Goal: Book appointment/travel/reservation

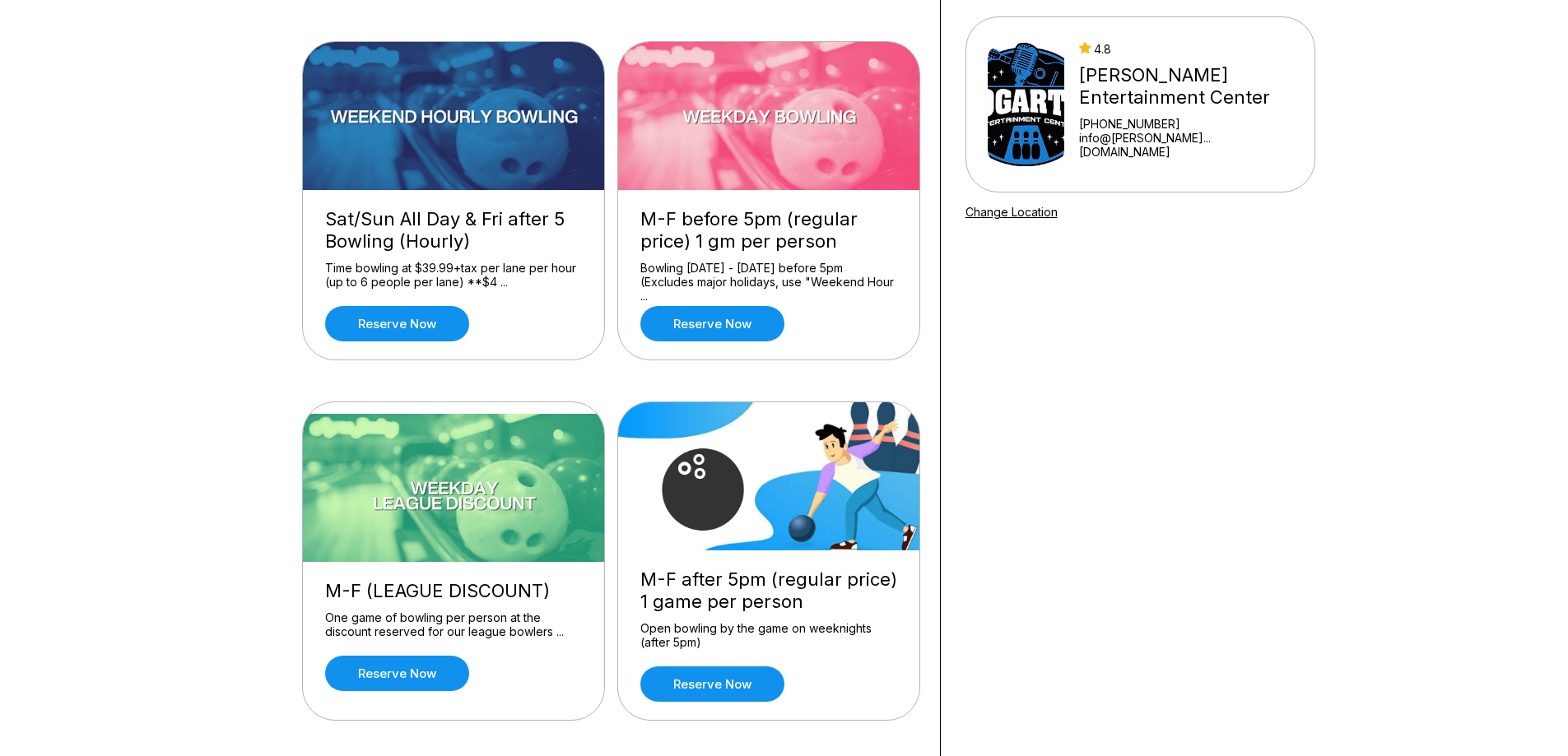
scroll to position [164, 0]
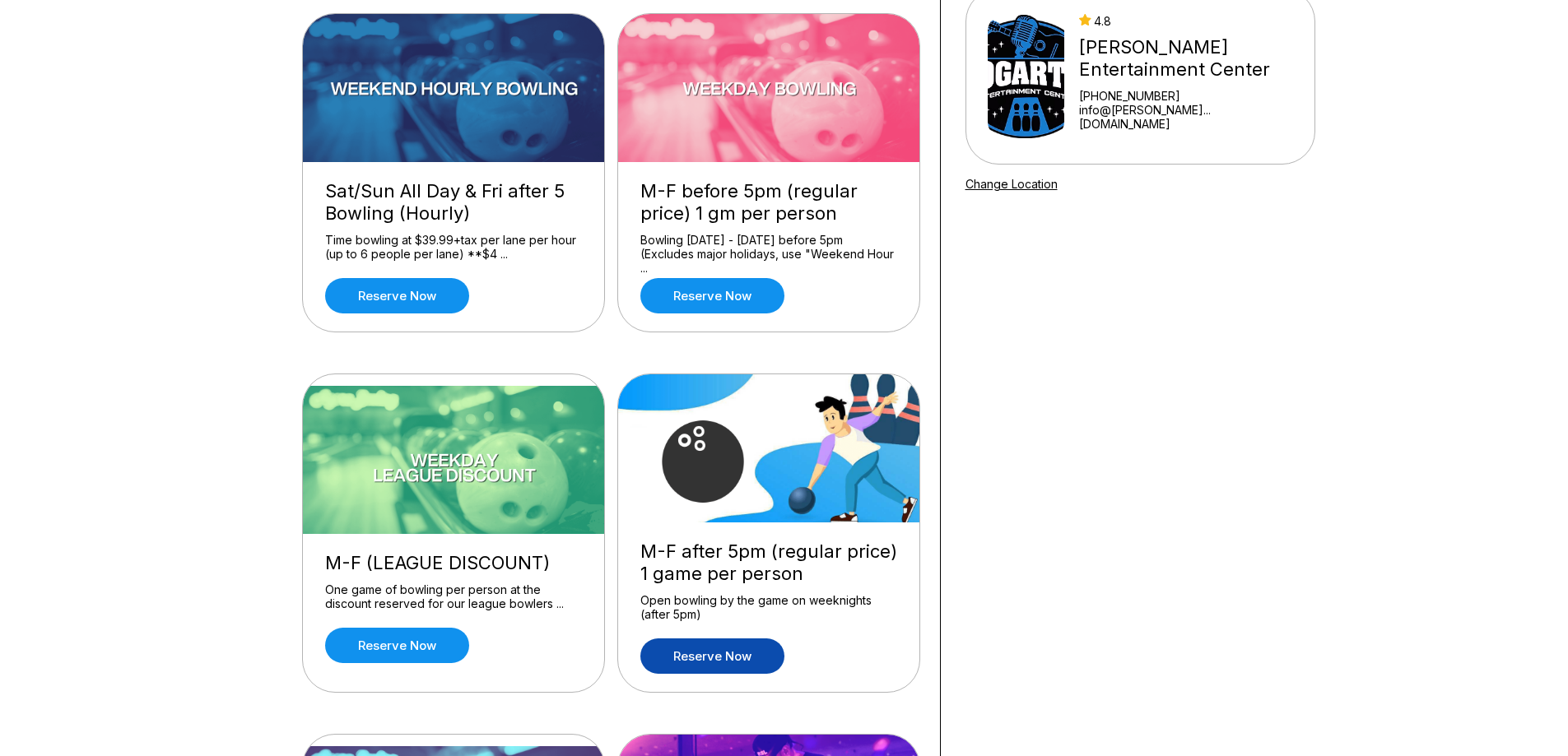
click at [734, 654] on link "Reserve now" at bounding box center [713, 656] width 145 height 36
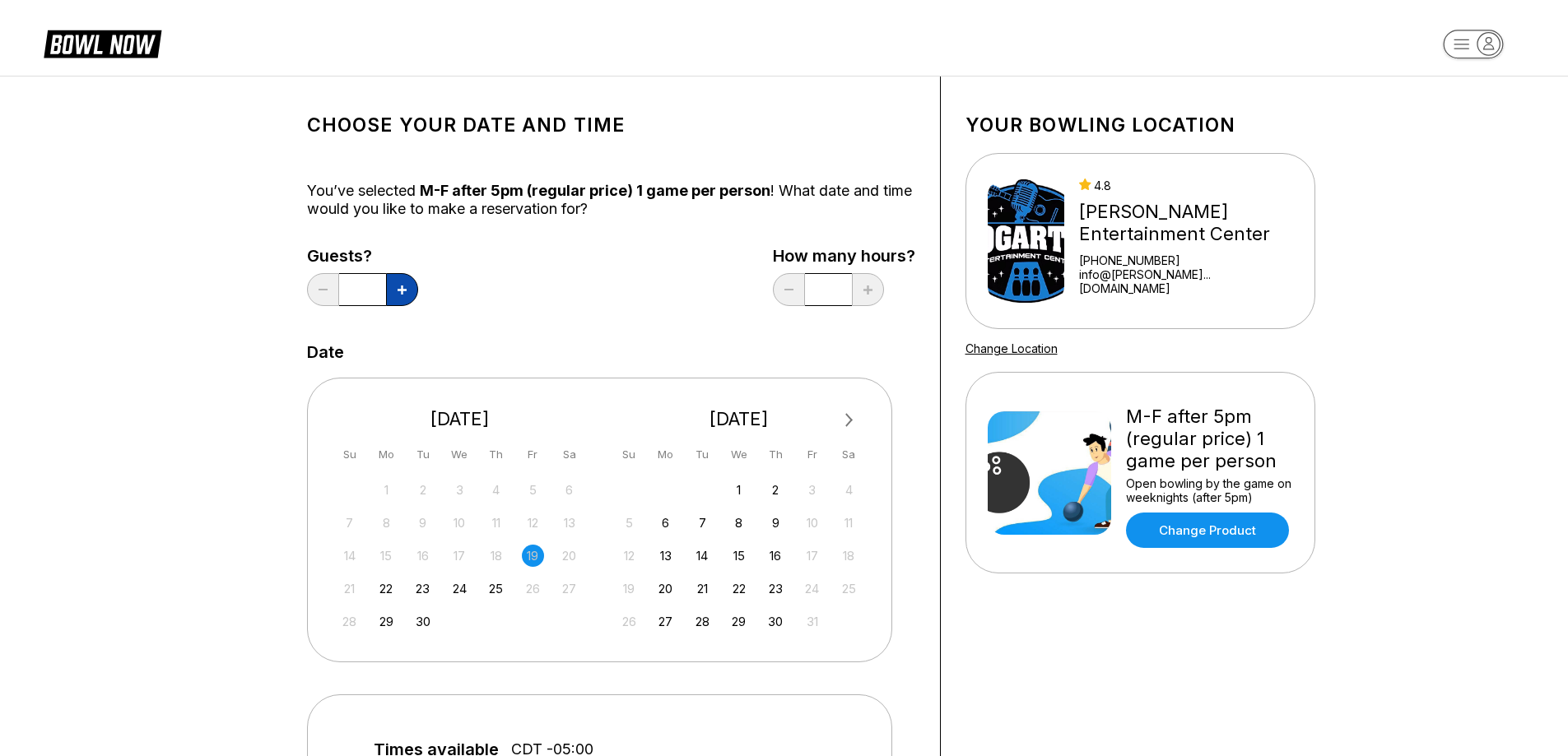
click at [395, 290] on button at bounding box center [402, 289] width 32 height 33
type input "*"
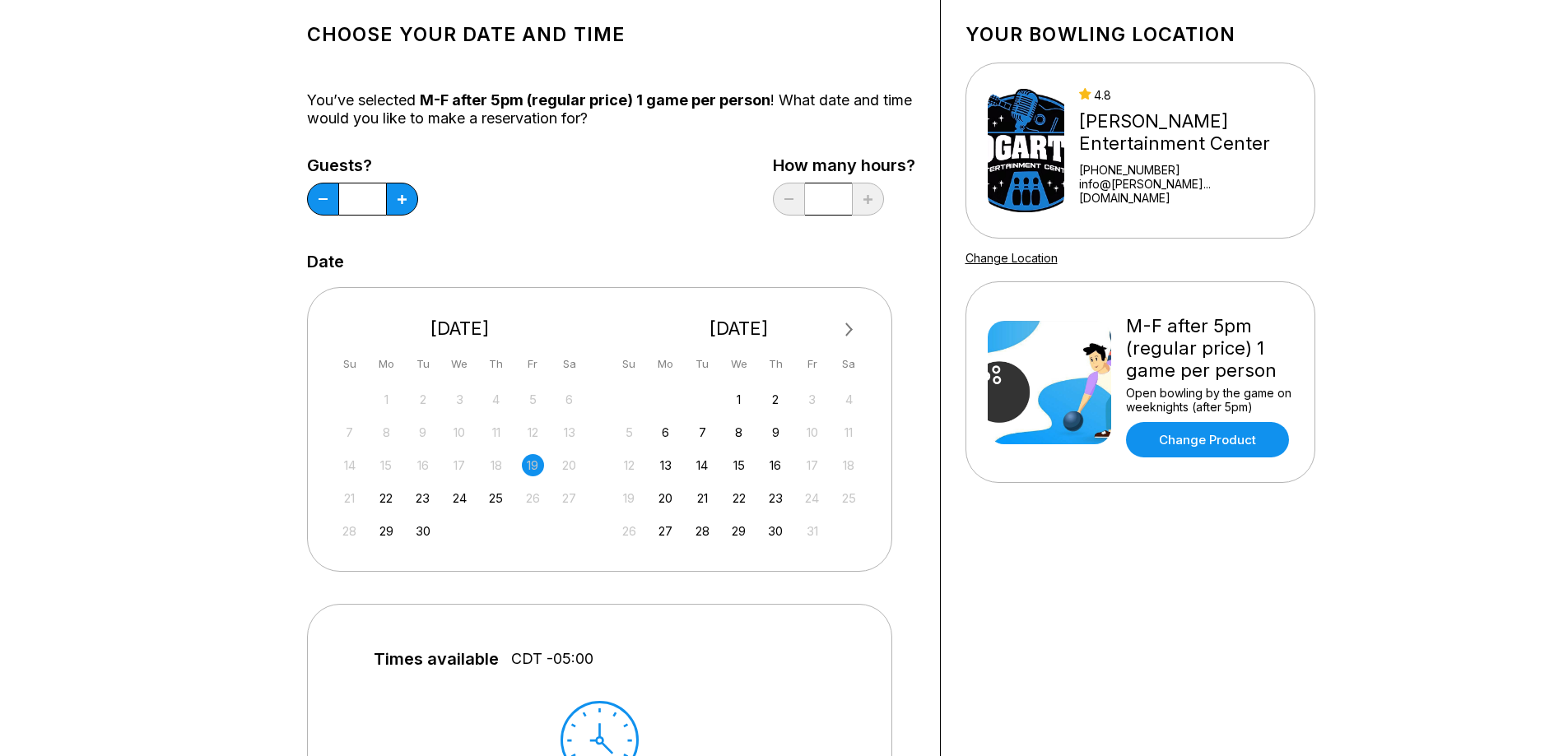
scroll to position [82, 0]
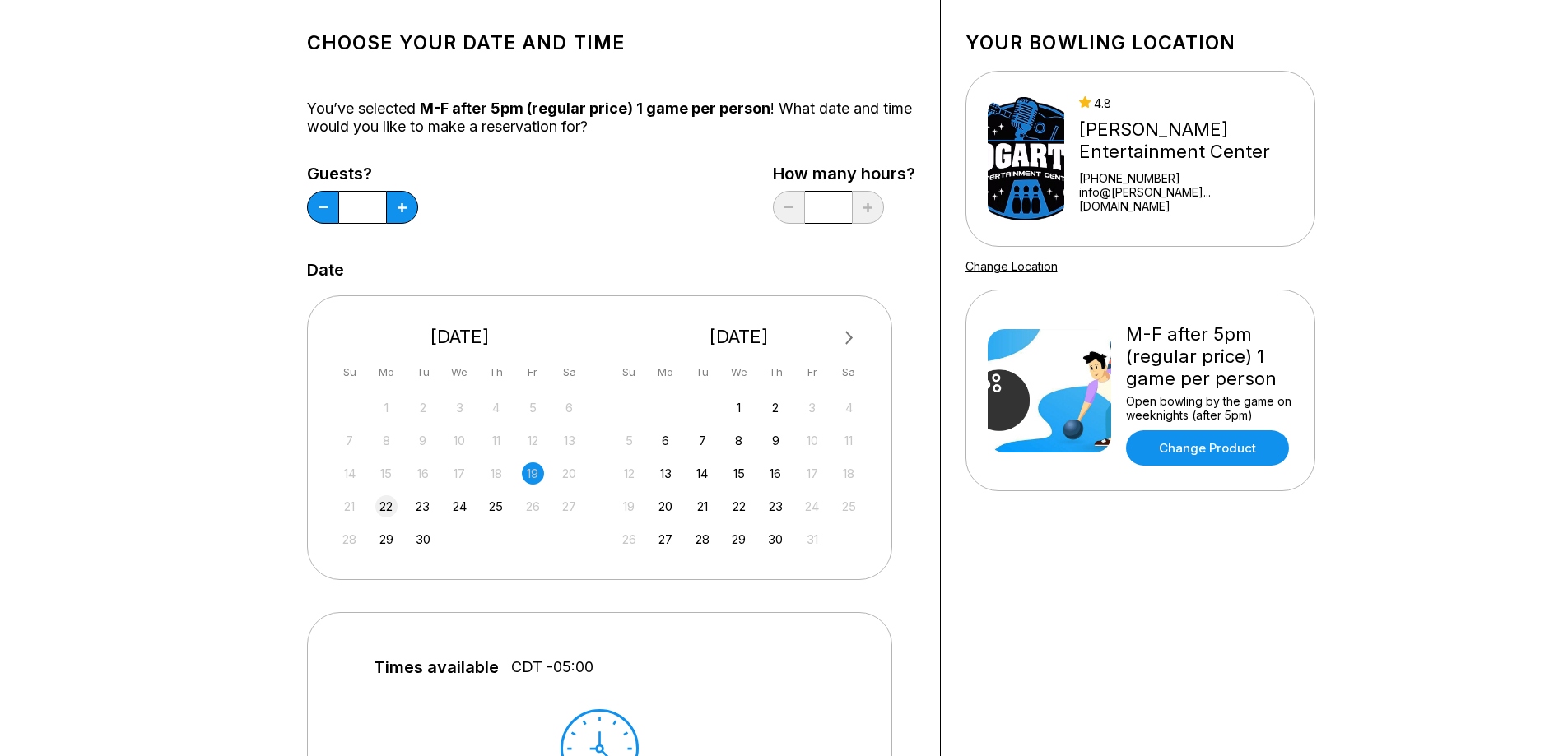
click at [388, 506] on div "22" at bounding box center [386, 507] width 22 height 22
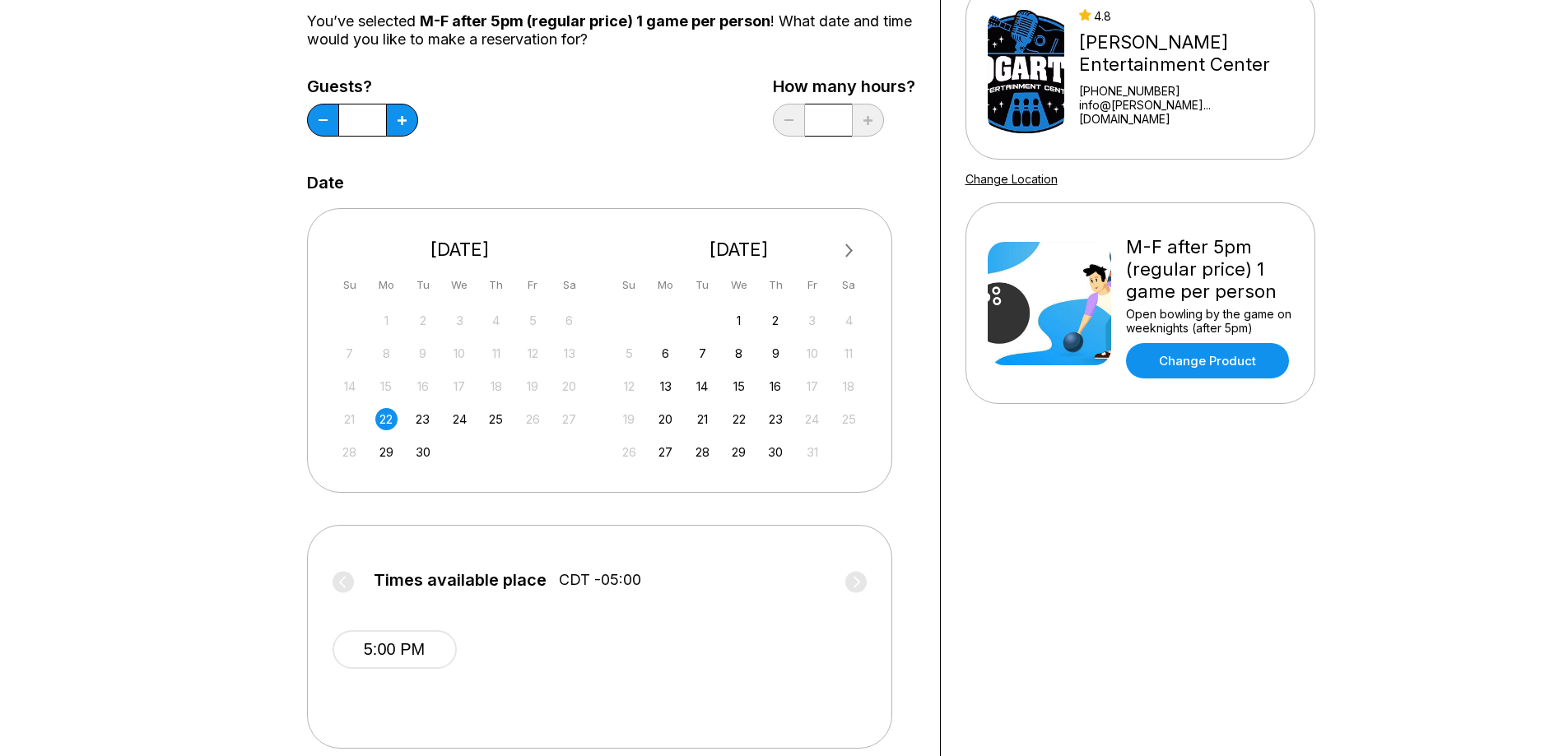
scroll to position [164, 0]
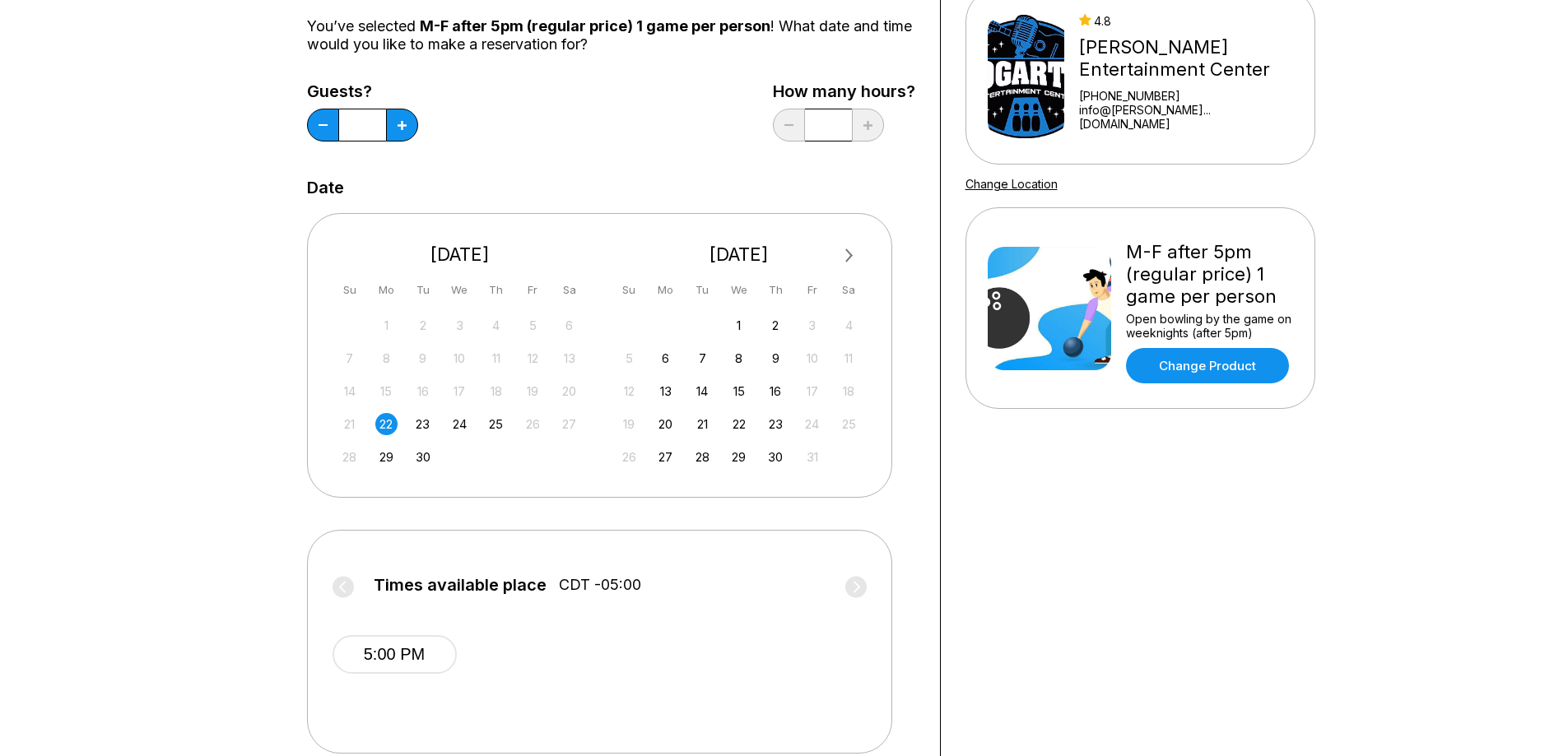
click at [530, 390] on div "19" at bounding box center [533, 391] width 22 height 22
click at [535, 393] on div "19" at bounding box center [533, 391] width 22 height 22
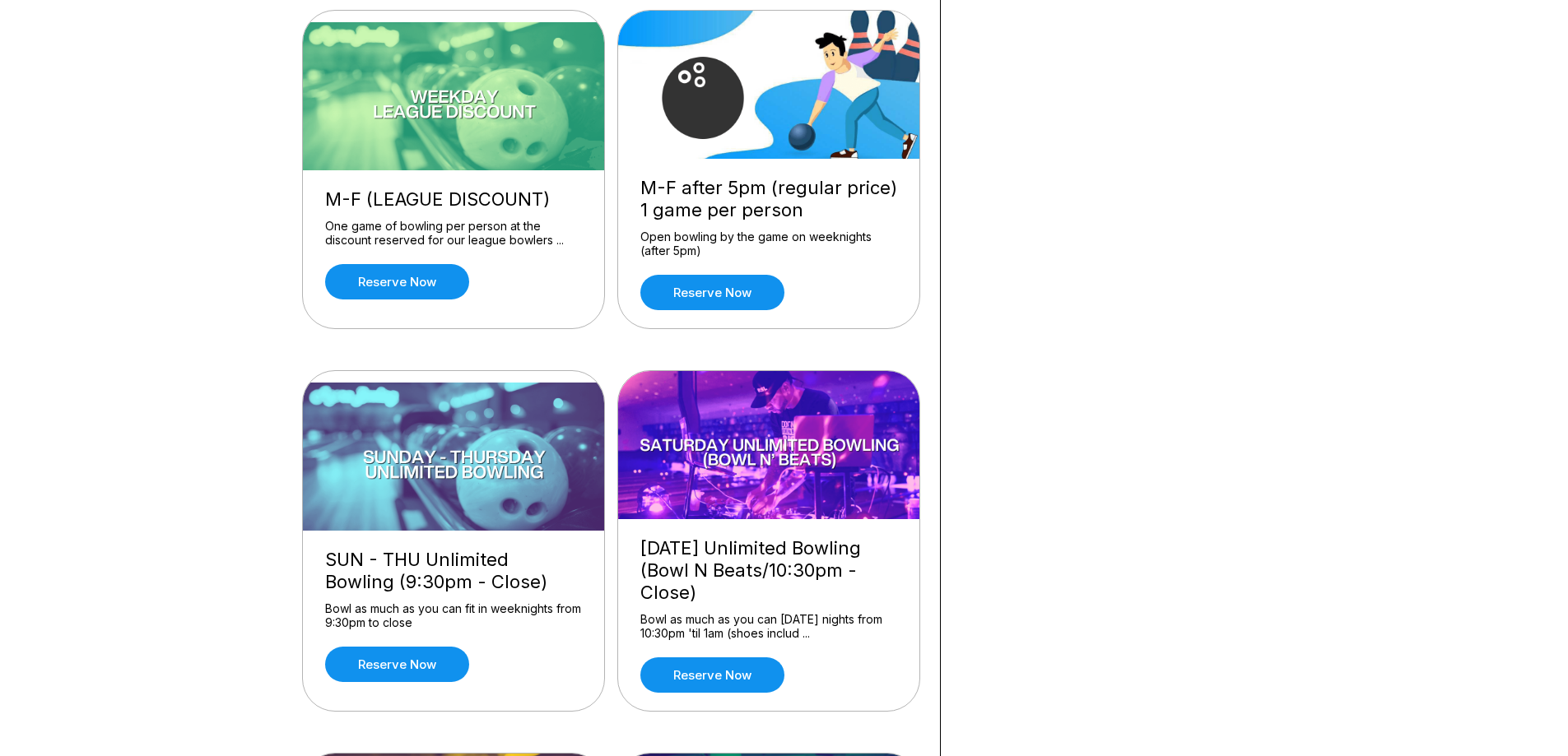
scroll to position [494, 0]
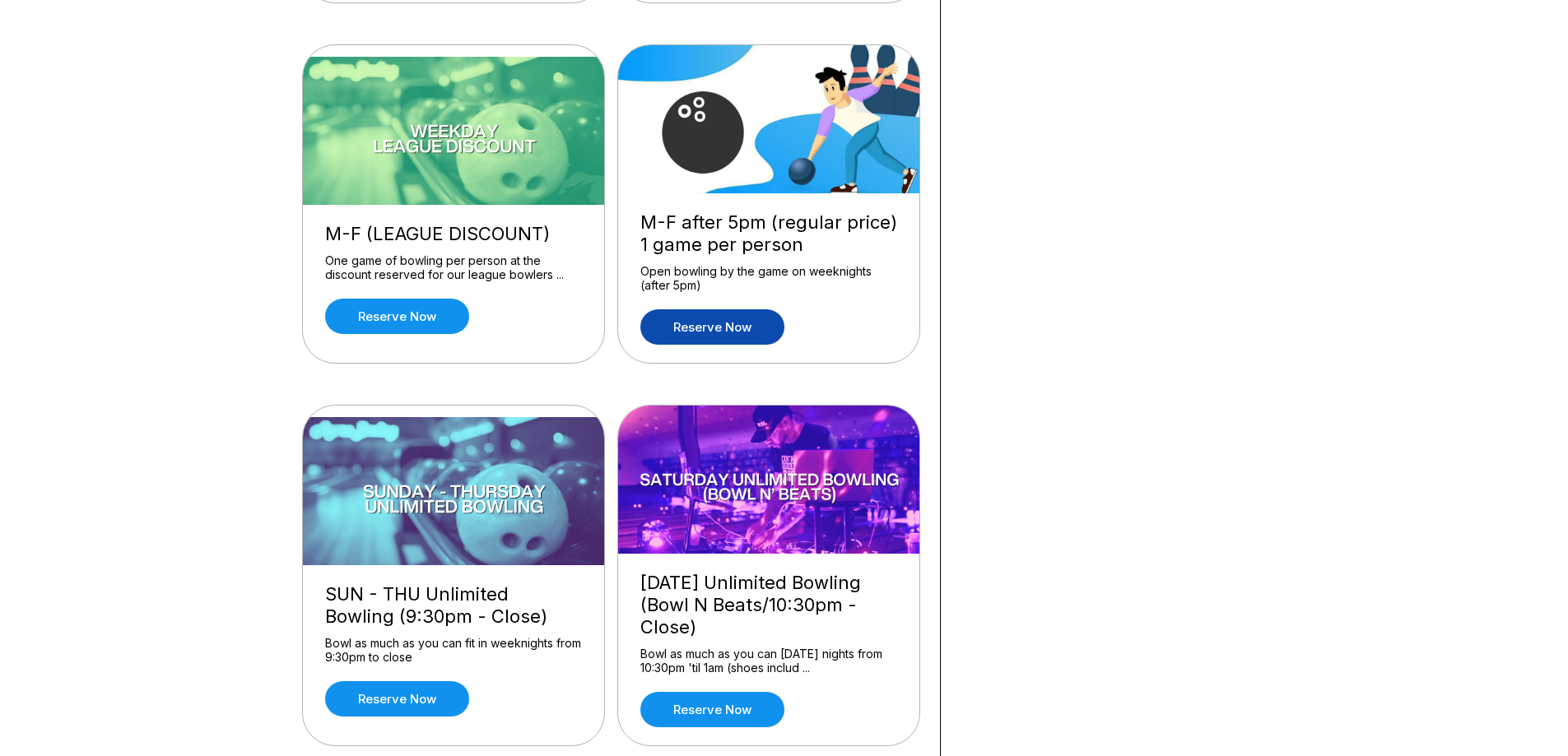
click at [731, 315] on link "Reserve now" at bounding box center [713, 328] width 145 height 36
